Goal: Find contact information: Find contact information

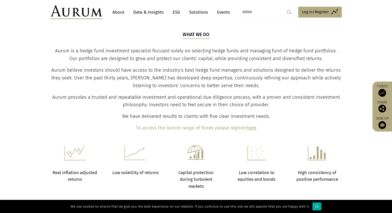
scroll to position [154, 0]
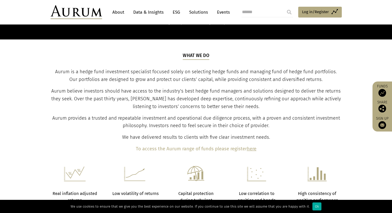
click at [122, 10] on link "About" at bounding box center [118, 12] width 17 height 10
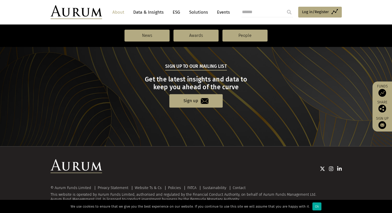
scroll to position [555, 0]
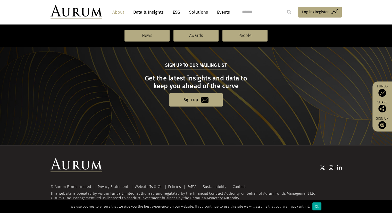
click at [21, 15] on header "About Data & Insights ESG Solutions Events Access Funds Log in/Register Sign ou…" at bounding box center [196, 12] width 392 height 24
drag, startPoint x: 187, startPoint y: 197, endPoint x: 203, endPoint y: 198, distance: 16.3
click at [203, 198] on div "© Aurum Funds Limited Privacy Statement Website Ts & Cs Policies FATCA Sustaina…" at bounding box center [195, 193] width 291 height 16
click at [194, 197] on div "© Aurum Funds Limited Privacy Statement Website Ts & Cs Policies FATCA Sustaina…" at bounding box center [195, 193] width 291 height 16
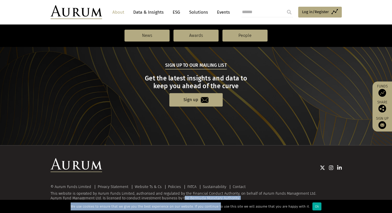
drag, startPoint x: 183, startPoint y: 198, endPoint x: 216, endPoint y: 200, distance: 32.7
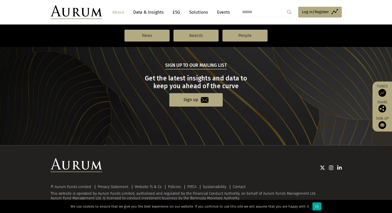
click at [242, 193] on div "© Aurum Funds Limited Privacy Statement Website Ts & Cs Policies FATCA Sustaina…" at bounding box center [195, 193] width 291 height 16
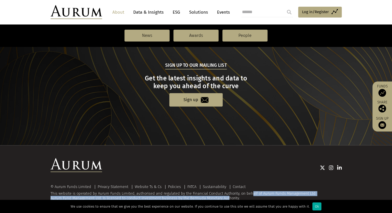
drag, startPoint x: 242, startPoint y: 194, endPoint x: 227, endPoint y: 196, distance: 15.6
click at [227, 196] on div "© Aurum Funds Limited Privacy Statement Website Ts & Cs Policies FATCA Sustaina…" at bounding box center [195, 193] width 291 height 16
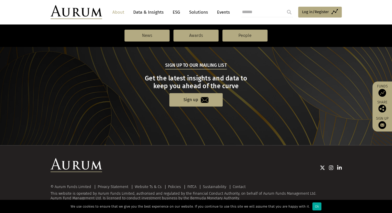
drag, startPoint x: 253, startPoint y: 205, endPoint x: 242, endPoint y: 198, distance: 13.7
click at [253, 205] on div "We use cookies to ensure that we give you the best experience on our website. I…" at bounding box center [196, 206] width 392 height 13
drag, startPoint x: 241, startPoint y: 198, endPoint x: 187, endPoint y: 197, distance: 53.8
click at [187, 197] on div "© Aurum Funds Limited Privacy Statement Website Ts & Cs Policies FATCA Sustaina…" at bounding box center [195, 193] width 291 height 16
copy div "Bermuda Monetary Authority."
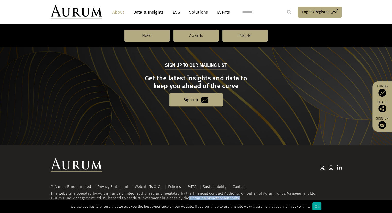
copy div "Bermuda Monetary Authority."
click at [265, 177] on div "© Aurum Funds Limited Privacy Statement Website Ts & Cs Policies FATCA Sustaina…" at bounding box center [195, 179] width 301 height 42
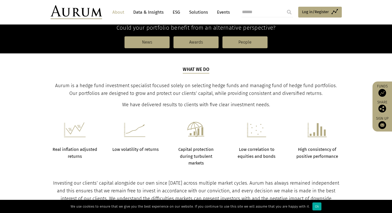
scroll to position [154, 0]
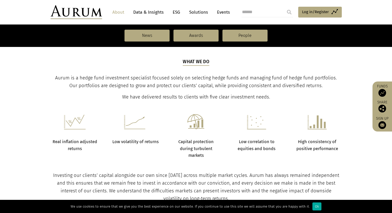
click at [69, 76] on span "Aurum is a hedge fund investment specialist focused solely on selecting hedge f…" at bounding box center [195, 81] width 281 height 13
